Goal: Information Seeking & Learning: Find specific fact

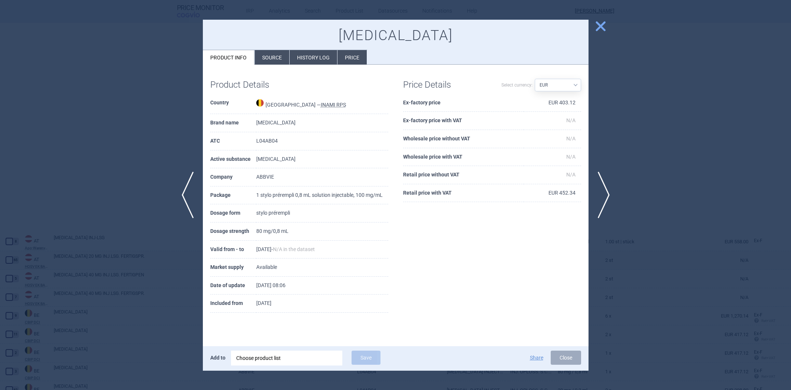
select select "EUR"
drag, startPoint x: 0, startPoint y: 0, endPoint x: 598, endPoint y: 28, distance: 598.4
click at [598, 28] on span "close" at bounding box center [600, 26] width 13 height 13
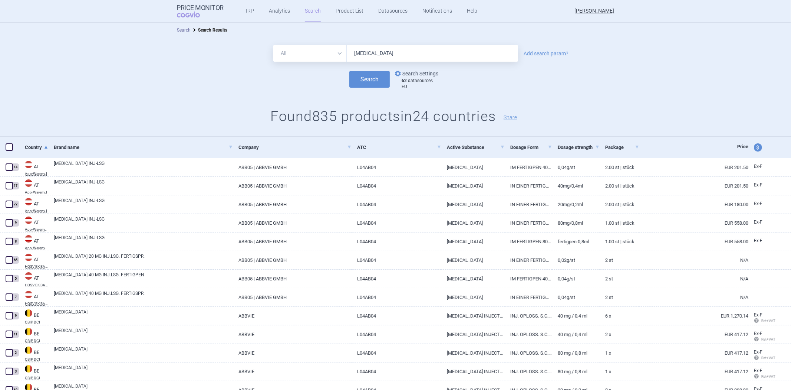
click at [412, 75] on link "options Search Settings" at bounding box center [416, 73] width 45 height 9
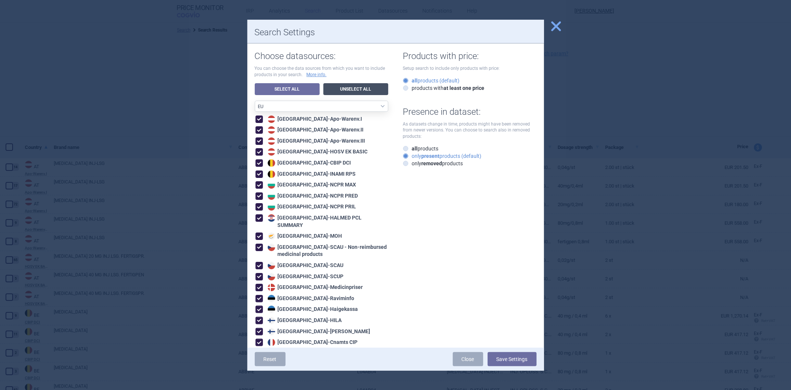
click at [338, 92] on link "Unselect All" at bounding box center [356, 89] width 65 height 12
select select "ALL_DATA_SOURCES_ID"
checkbox input "false"
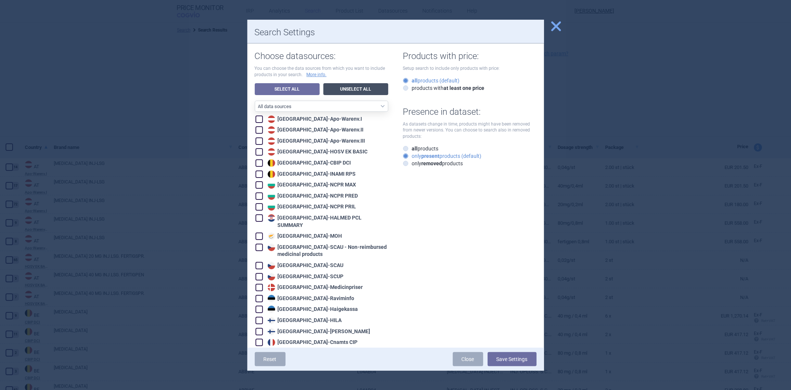
checkbox input "false"
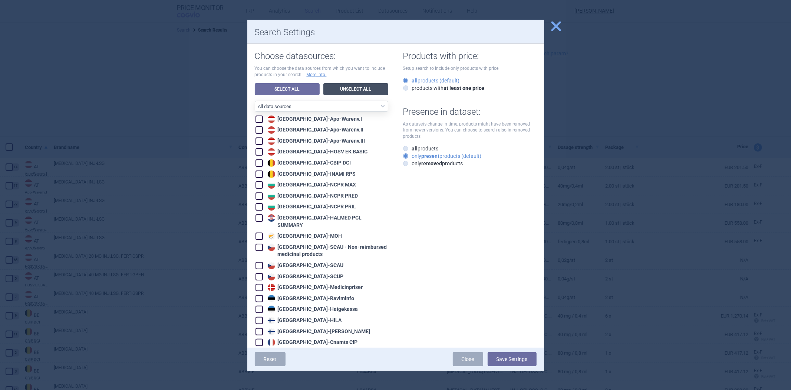
checkbox input "false"
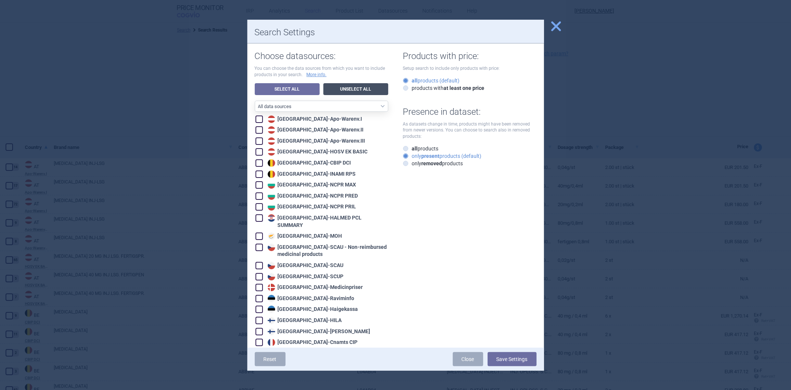
checkbox input "false"
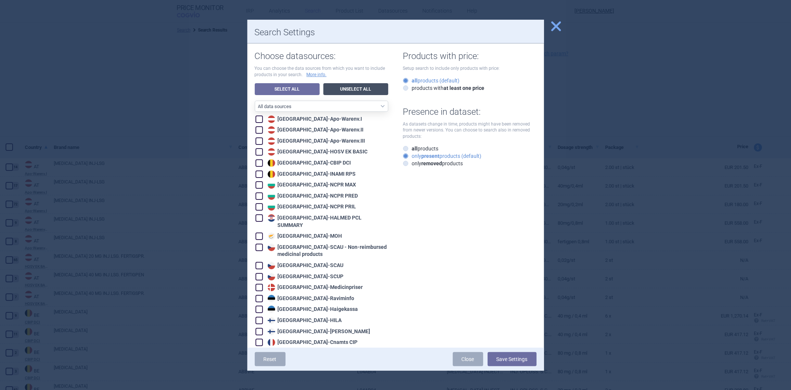
checkbox input "false"
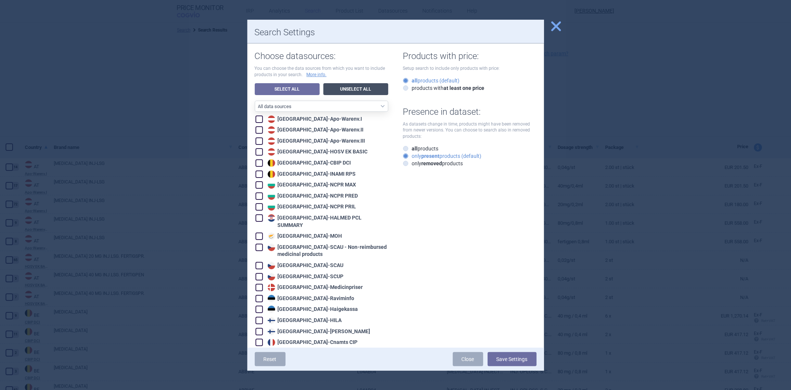
checkbox input "false"
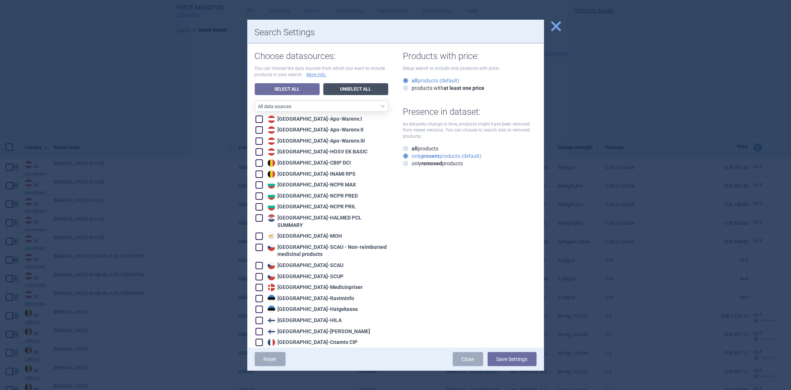
checkbox input "false"
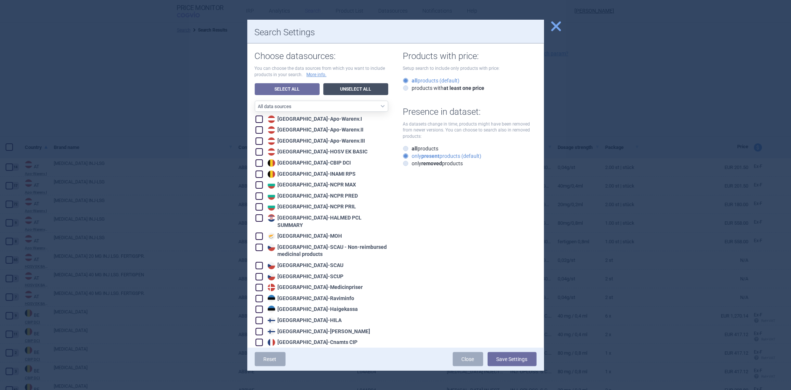
checkbox input "false"
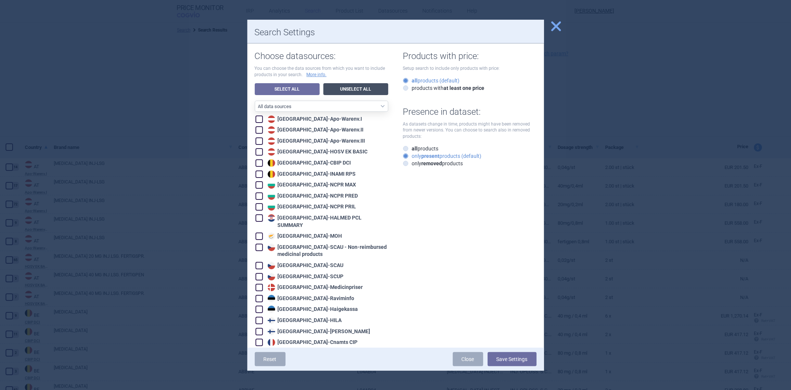
checkbox input "false"
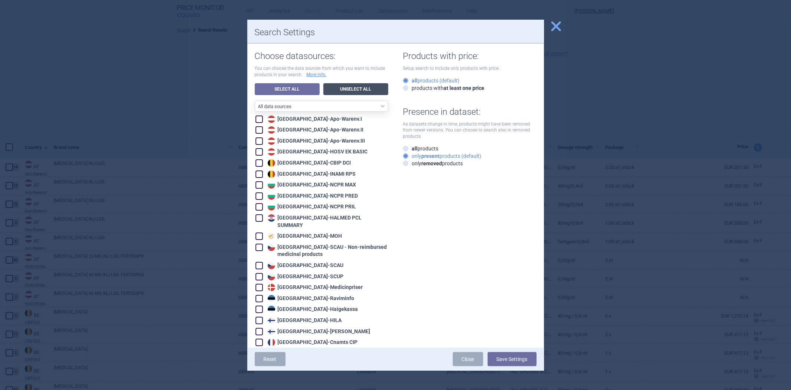
checkbox input "false"
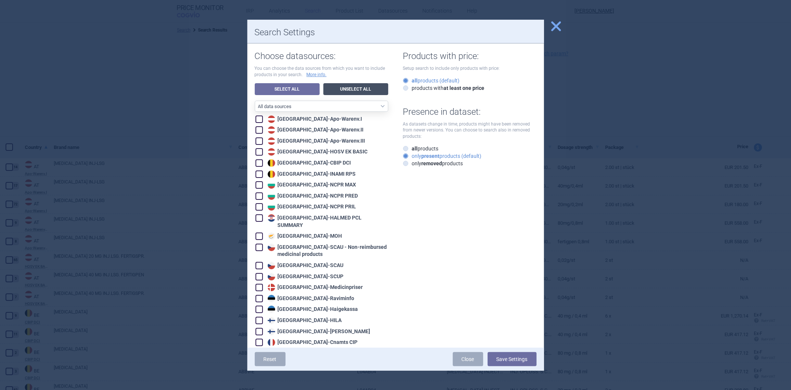
checkbox input "false"
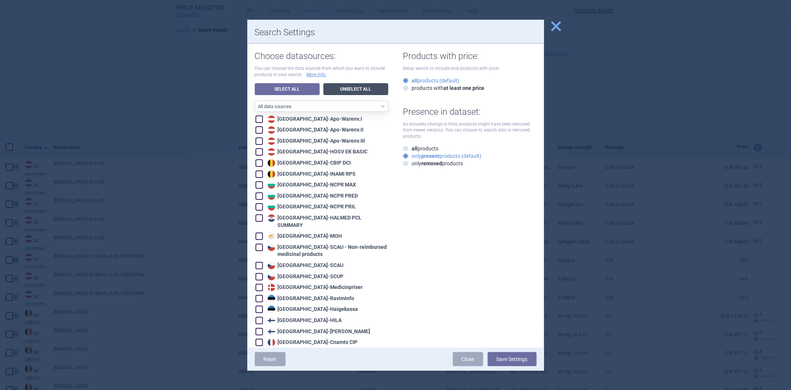
checkbox input "false"
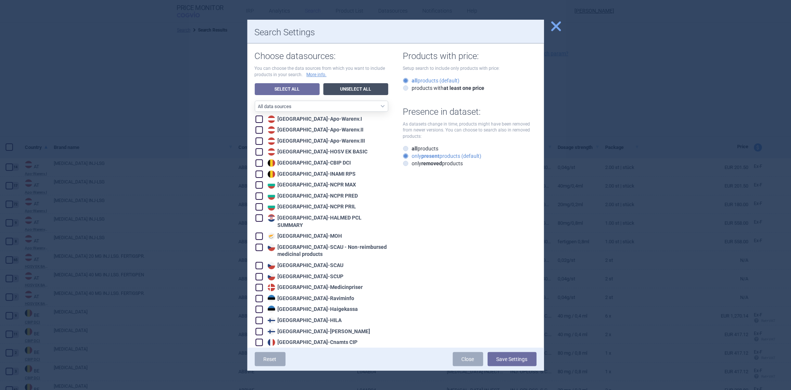
checkbox input "false"
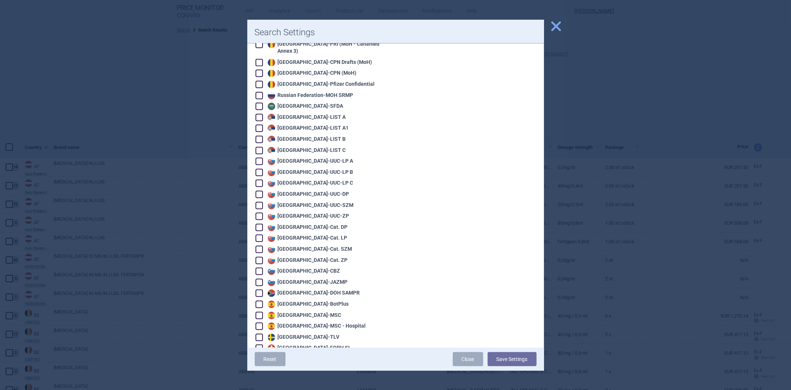
scroll to position [1549, 0]
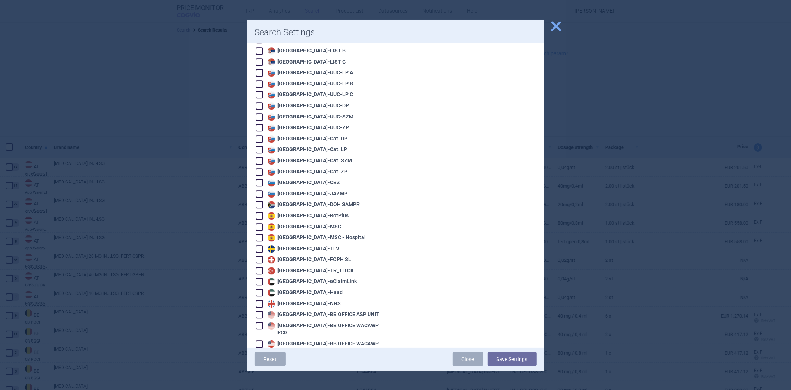
click at [280, 212] on div "Spain - BotPlus" at bounding box center [307, 215] width 83 height 7
checkbox input "true"
click at [502, 357] on button "Save Settings" at bounding box center [512, 359] width 49 height 14
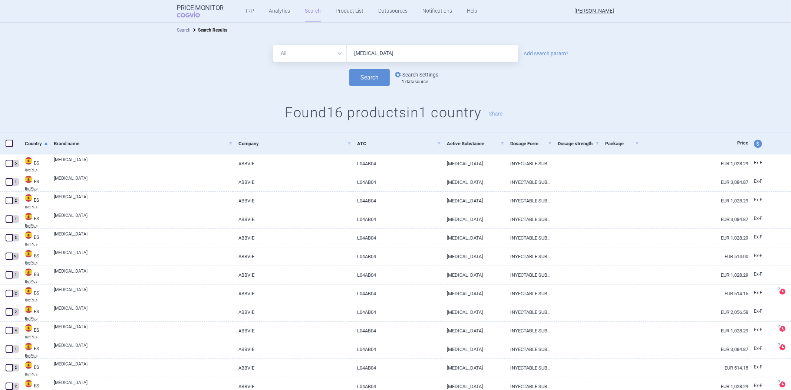
click at [421, 76] on link "options Search Settings" at bounding box center [416, 74] width 45 height 9
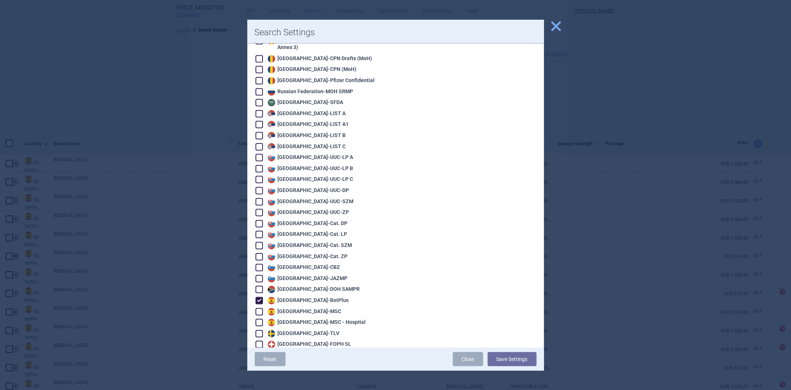
scroll to position [1549, 0]
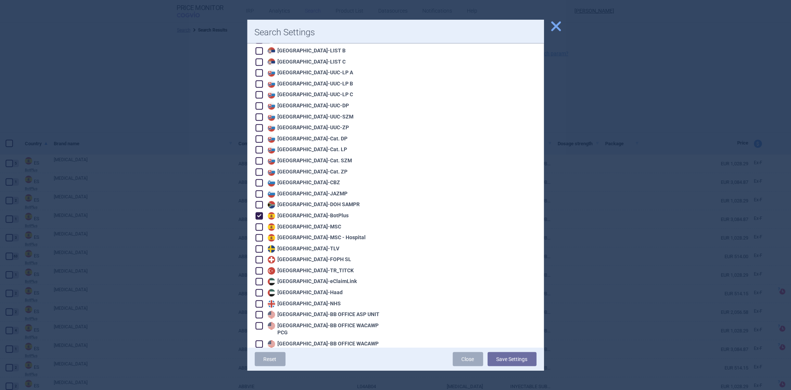
drag, startPoint x: 299, startPoint y: 147, endPoint x: 296, endPoint y: 154, distance: 8.0
click at [298, 201] on div "[GEOGRAPHIC_DATA] - DOH SAMPR" at bounding box center [313, 204] width 94 height 7
checkbox input "true"
click at [295, 212] on div "Spain - BotPlus" at bounding box center [307, 215] width 83 height 7
checkbox input "false"
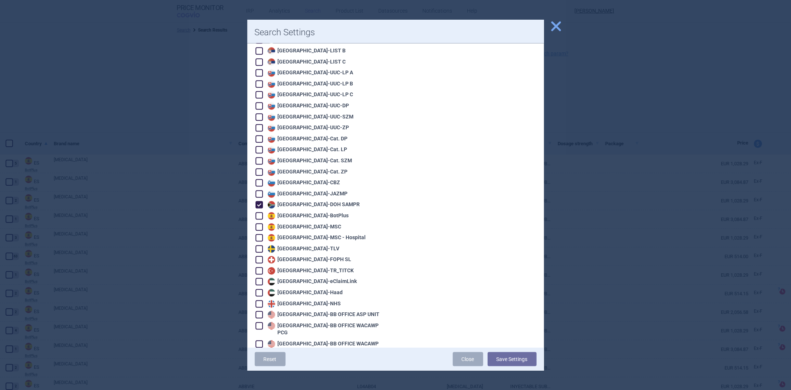
click at [299, 201] on div "[GEOGRAPHIC_DATA] - DOH SAMPR" at bounding box center [313, 204] width 94 height 7
checkbox input "false"
click at [294, 223] on div "Spain - MSC" at bounding box center [304, 226] width 76 height 7
checkbox input "true"
click at [511, 357] on button "Save Settings" at bounding box center [512, 359] width 49 height 14
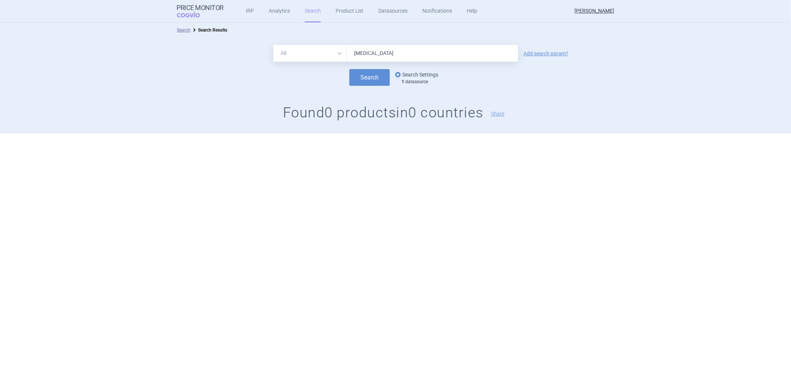
click at [420, 70] on link "options Search Settings" at bounding box center [416, 74] width 45 height 9
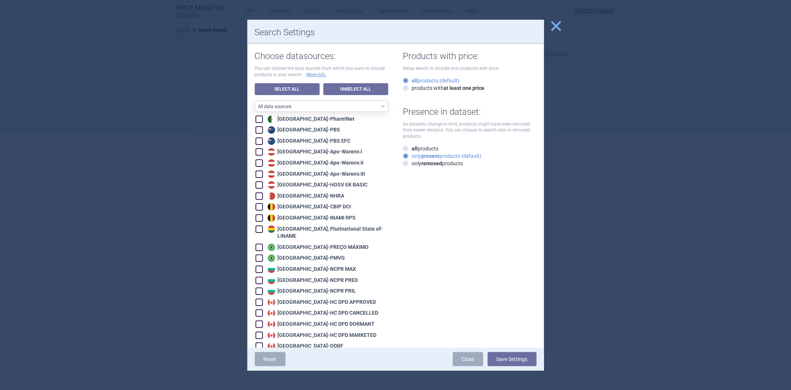
click at [557, 25] on span "close" at bounding box center [556, 26] width 13 height 13
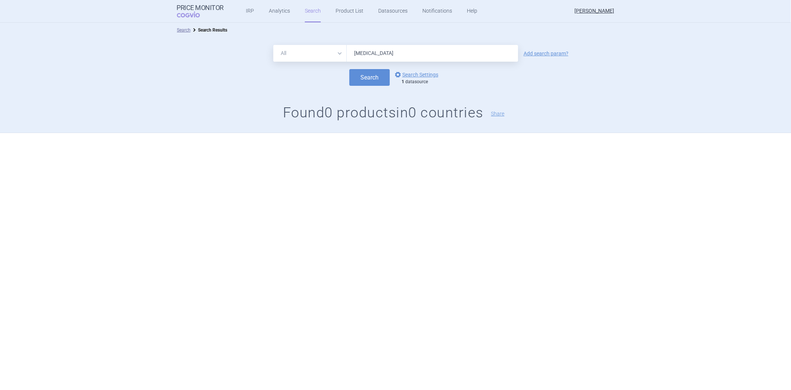
click at [443, 61] on input "[MEDICAL_DATA]" at bounding box center [432, 53] width 171 height 17
click at [441, 59] on input "[MEDICAL_DATA]" at bounding box center [432, 53] width 171 height 17
click at [349, 69] on button "Search" at bounding box center [369, 77] width 40 height 17
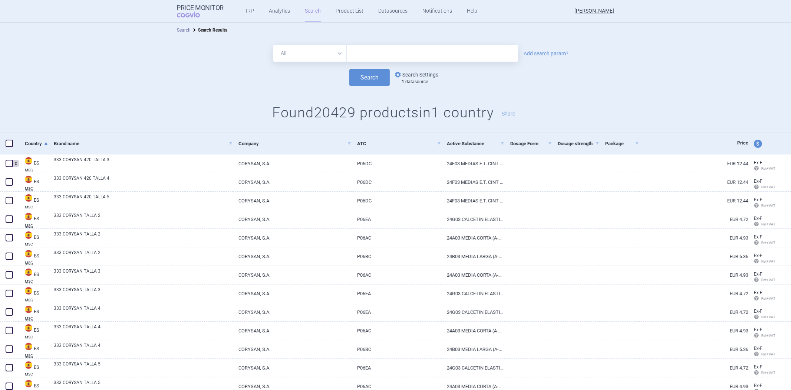
click at [422, 76] on link "options Search Settings" at bounding box center [416, 74] width 45 height 9
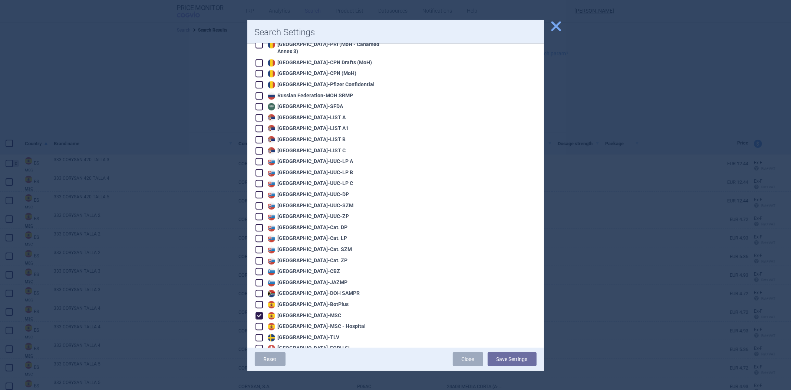
scroll to position [1525, 0]
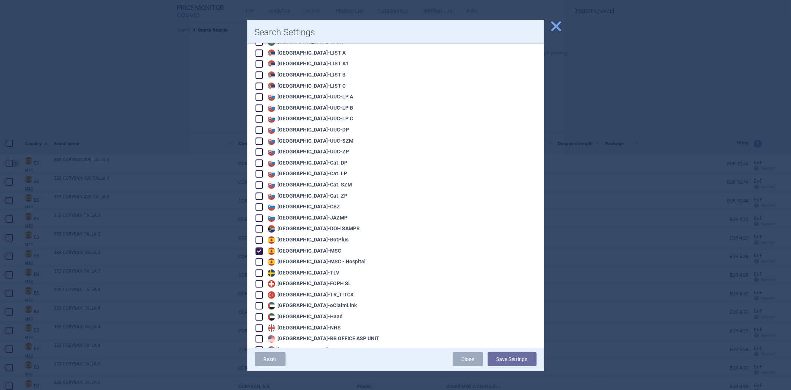
click at [294, 247] on div "Spain - MSC" at bounding box center [304, 250] width 76 height 7
checkbox input "false"
click at [294, 258] on div "[GEOGRAPHIC_DATA] - [GEOGRAPHIC_DATA]" at bounding box center [316, 261] width 100 height 7
checkbox input "true"
click at [516, 353] on div "Reset Close Save Settings" at bounding box center [395, 358] width 297 height 23
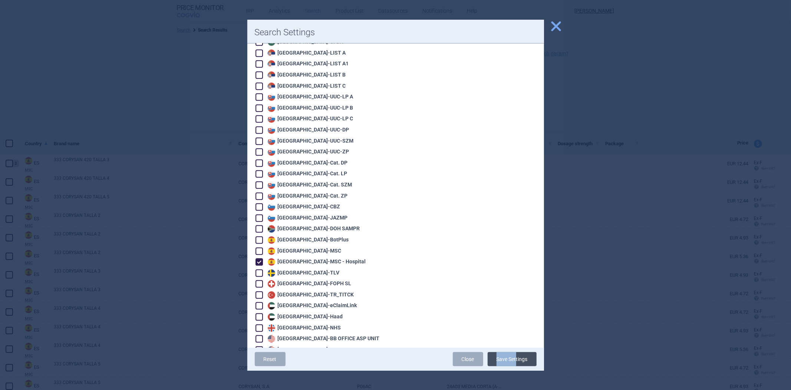
click at [515, 355] on button "Save Settings" at bounding box center [512, 359] width 49 height 14
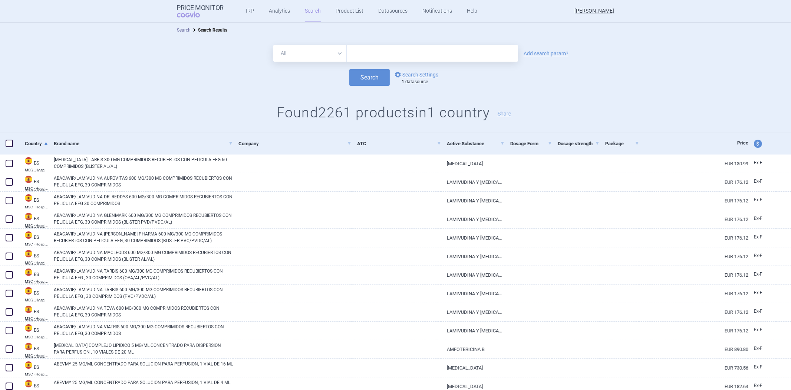
click at [221, 112] on h1 "Found 2261 products in 1 country Share" at bounding box center [395, 112] width 791 height 17
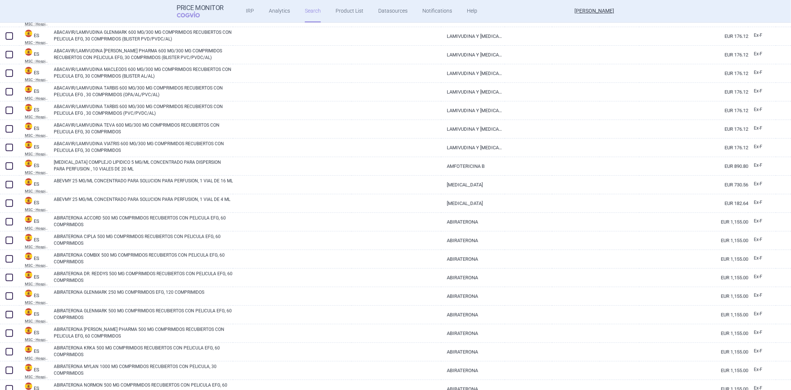
scroll to position [206, 0]
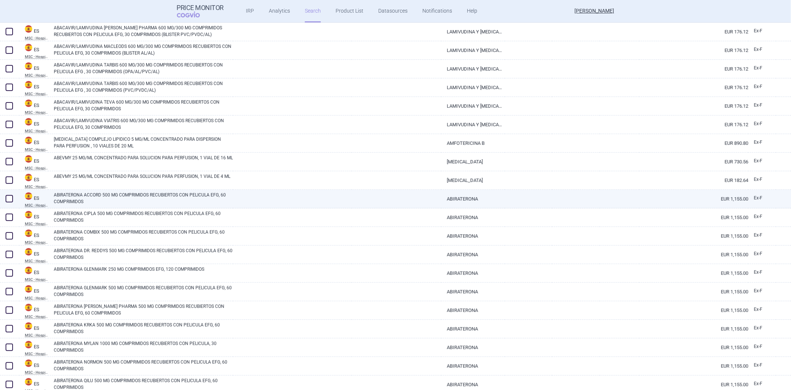
click at [335, 196] on link at bounding box center [292, 196] width 119 height 13
select select "EUR"
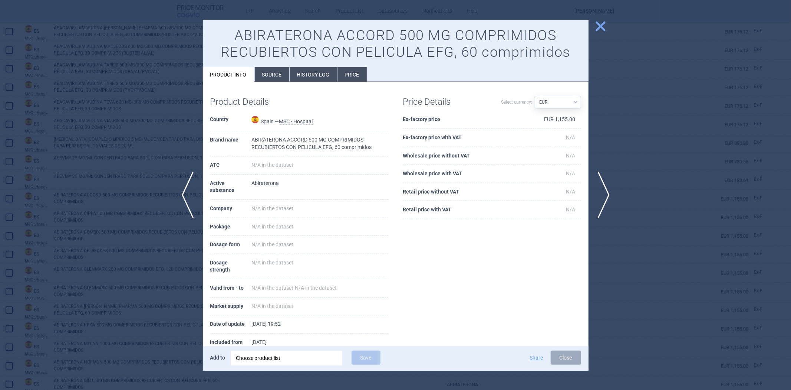
scroll to position [20, 0]
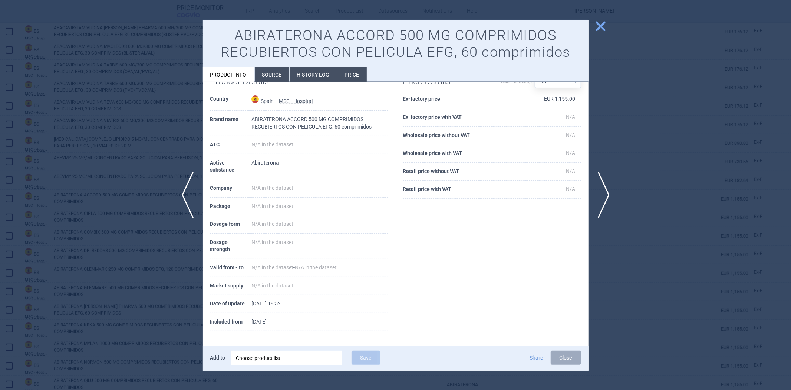
click at [265, 84] on h1 "Product Details" at bounding box center [254, 81] width 89 height 11
click at [269, 77] on li "Source" at bounding box center [272, 74] width 35 height 14
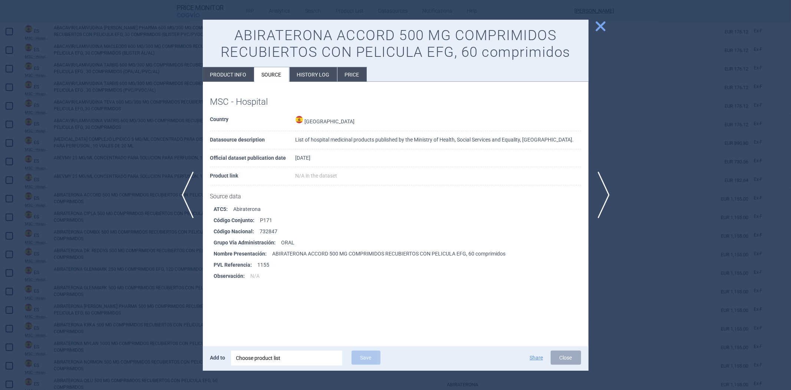
click at [175, 102] on div at bounding box center [395, 195] width 791 height 390
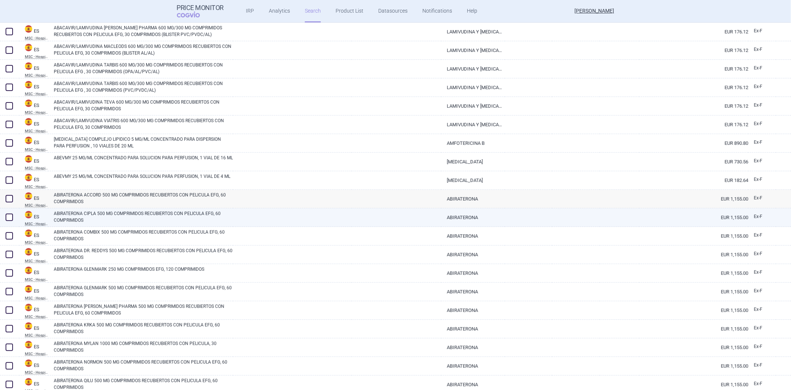
click at [114, 210] on link "ABIRATERONA CIPLA 500 MG COMPRIMIDOS RECUBIERTOS CON PELICULA EFG, 60 COMPRIMID…" at bounding box center [143, 216] width 179 height 13
select select "EUR"
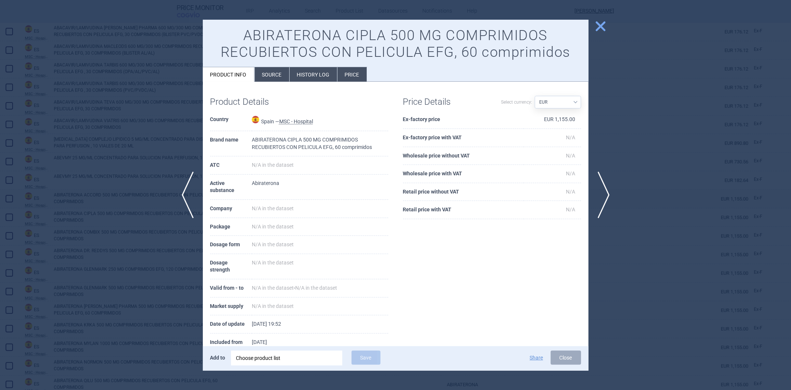
click at [153, 81] on div at bounding box center [395, 195] width 791 height 390
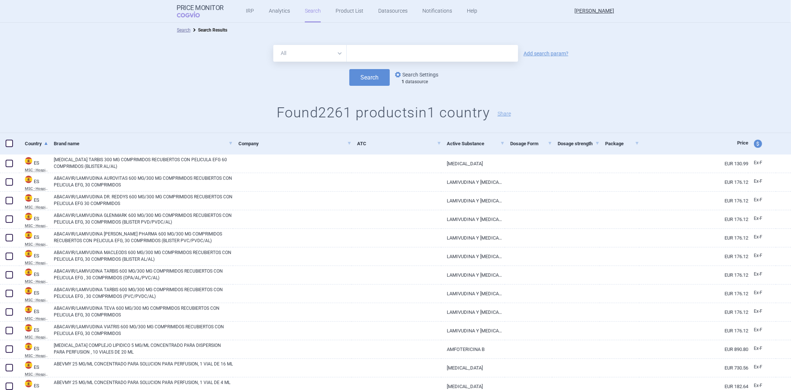
click at [425, 72] on link "options Search Settings" at bounding box center [416, 74] width 45 height 9
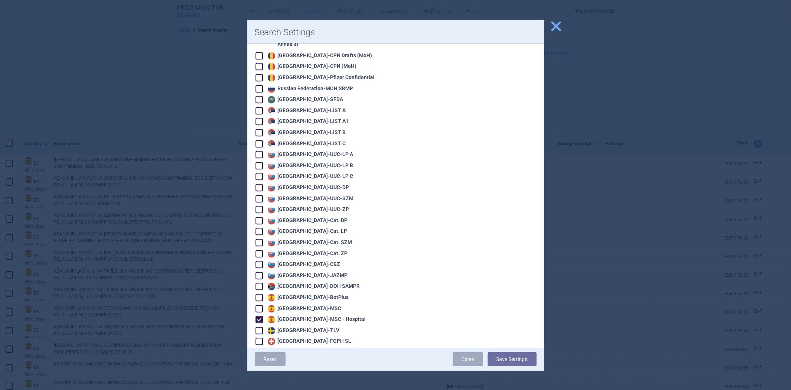
scroll to position [1549, 0]
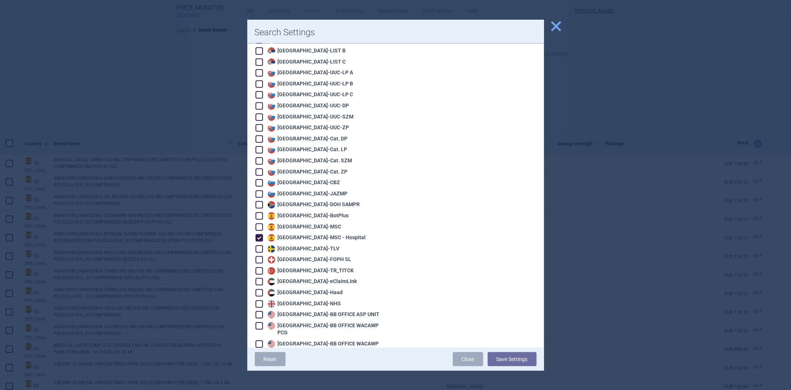
click at [302, 234] on div "[GEOGRAPHIC_DATA] - [GEOGRAPHIC_DATA]" at bounding box center [316, 237] width 100 height 7
checkbox input "false"
click at [296, 212] on div "Spain - BotPlus" at bounding box center [307, 215] width 83 height 7
checkbox input "true"
click at [501, 358] on button "Save Settings" at bounding box center [512, 359] width 49 height 14
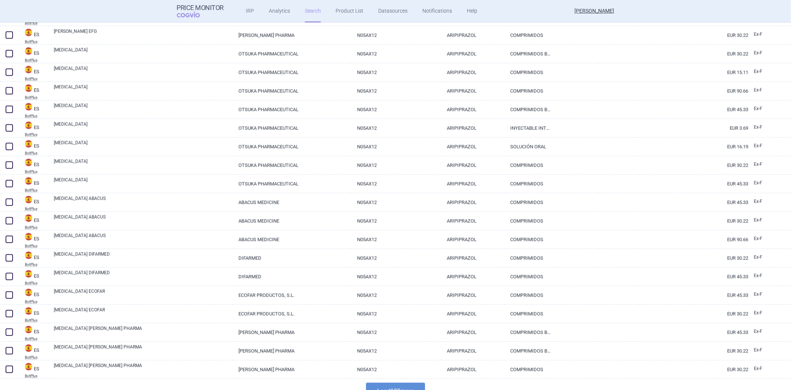
scroll to position [1644, 0]
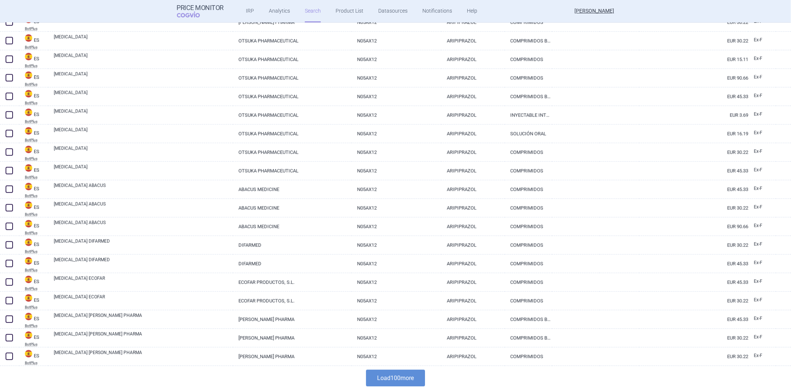
drag, startPoint x: 413, startPoint y: 380, endPoint x: 401, endPoint y: 378, distance: 11.4
click at [410, 380] on button "Load 100 more" at bounding box center [395, 377] width 59 height 17
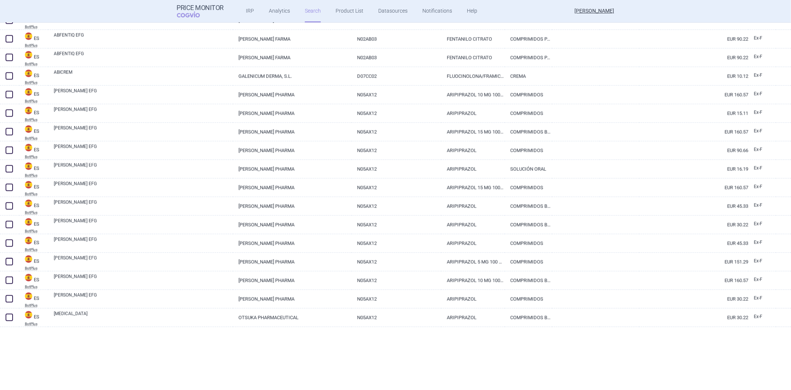
scroll to position [1273, 0]
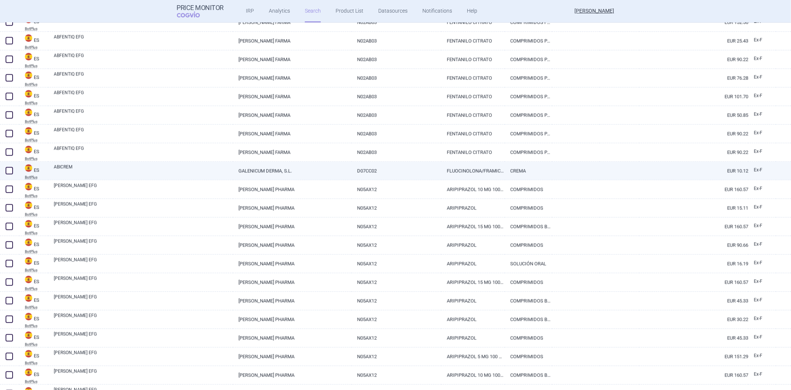
click at [207, 170] on link "ABICREM" at bounding box center [143, 169] width 179 height 13
select select "EUR"
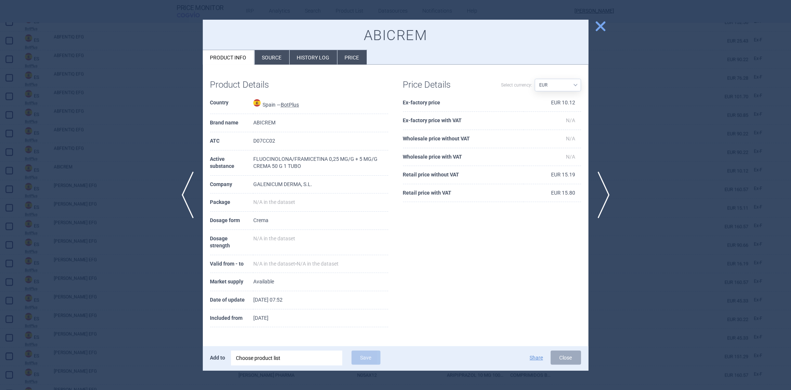
click at [280, 54] on li "Source" at bounding box center [272, 57] width 35 height 14
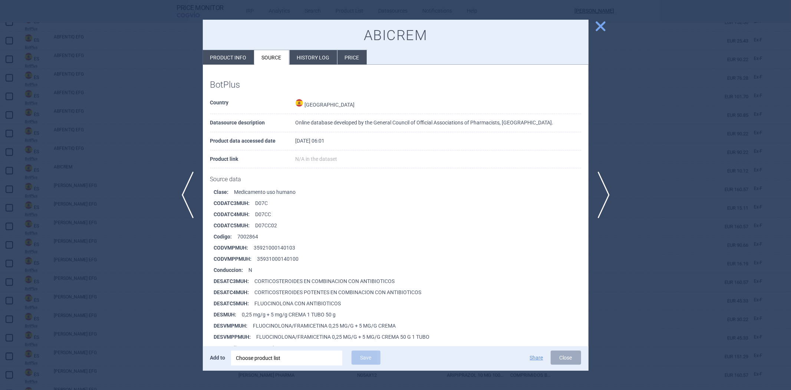
click at [238, 62] on li "Product info" at bounding box center [228, 57] width 51 height 14
select select "EUR"
